Goal: Check status

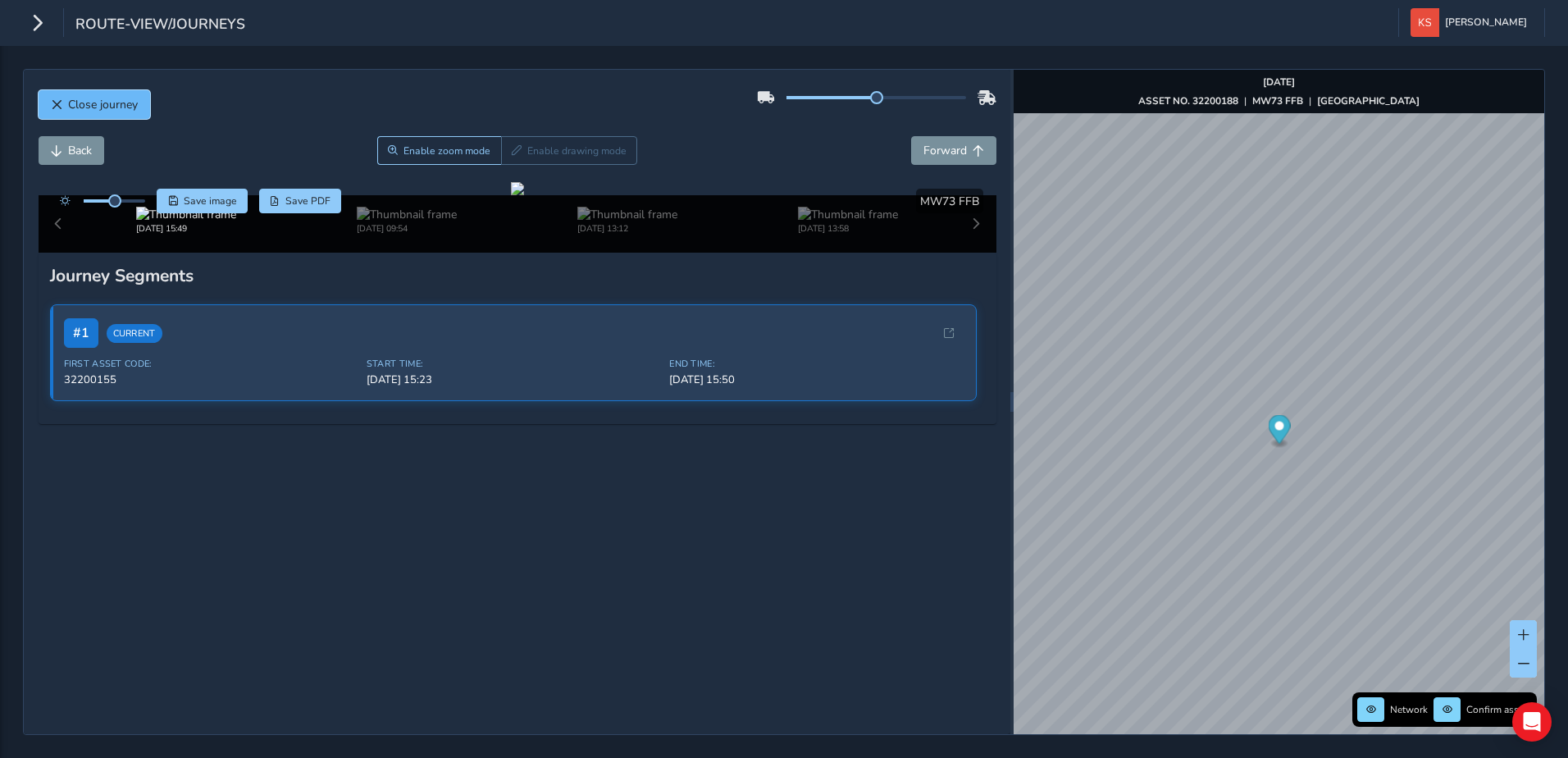
click at [60, 100] on span "Close journey" at bounding box center [57, 105] width 12 height 12
